Goal: Register for event/course

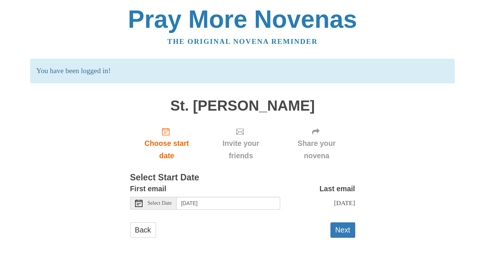
click at [172, 205] on span "Select Date" at bounding box center [160, 203] width 24 height 5
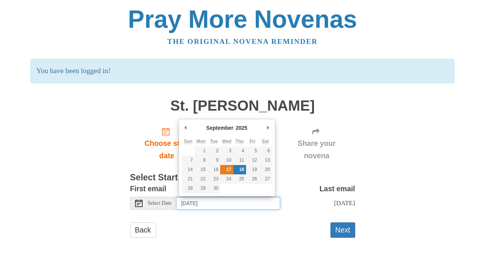
type input "Wednesday, September 17th"
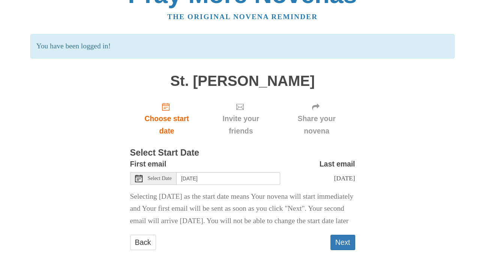
scroll to position [42, 0]
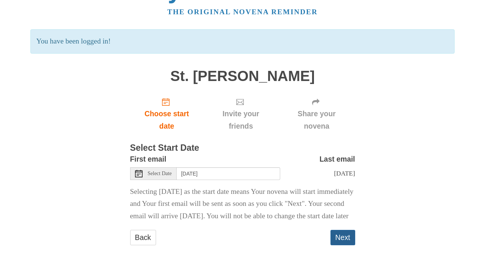
click at [340, 240] on button "Next" at bounding box center [342, 237] width 25 height 15
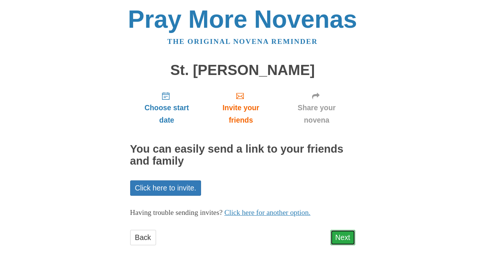
click at [347, 239] on link "Next" at bounding box center [342, 237] width 25 height 15
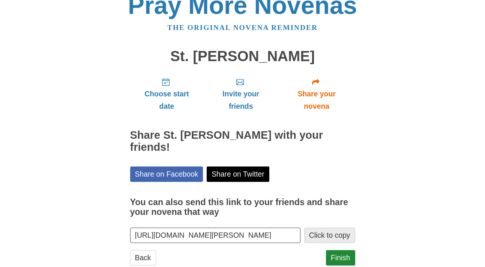
scroll to position [22, 0]
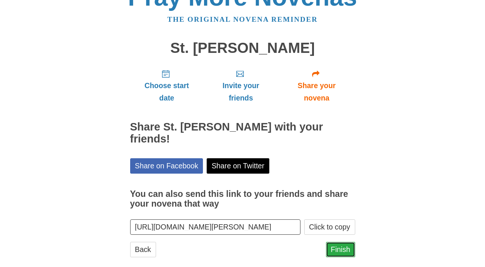
click at [342, 242] on link "Finish" at bounding box center [340, 249] width 29 height 15
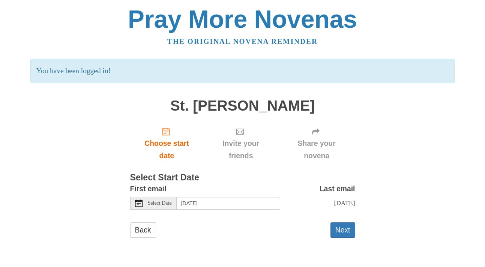
click at [171, 207] on div "Select Date" at bounding box center [153, 203] width 47 height 13
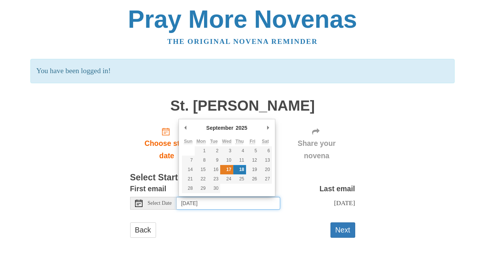
type input "Wednesday, September 17th"
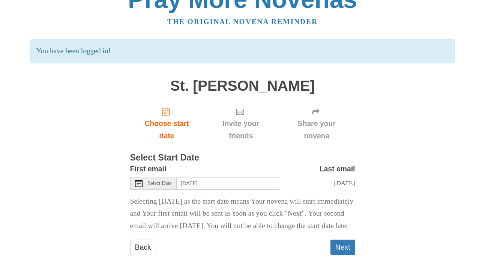
scroll to position [42, 0]
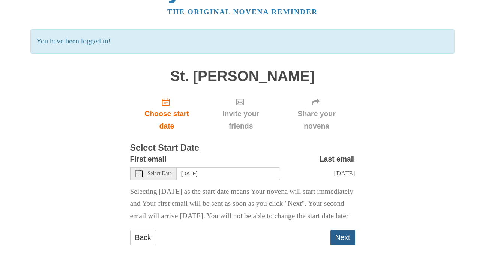
click at [345, 238] on button "Next" at bounding box center [342, 237] width 25 height 15
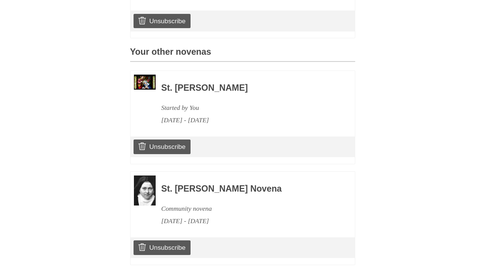
scroll to position [330, 0]
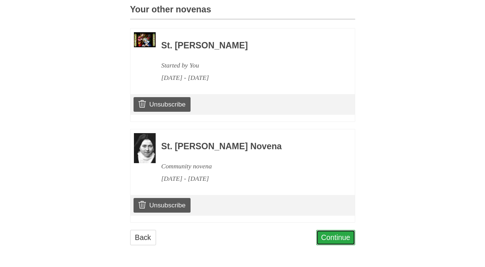
click at [344, 239] on link "Continue" at bounding box center [335, 237] width 39 height 15
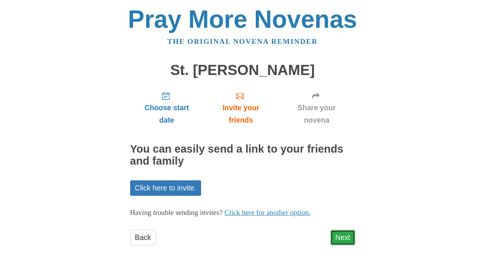
click at [344, 239] on link "Next" at bounding box center [342, 237] width 25 height 15
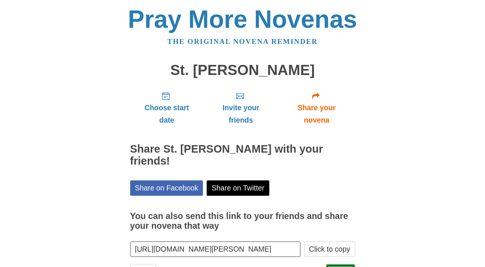
click at [344, 264] on link "Finish" at bounding box center [340, 271] width 29 height 15
